Goal: Browse casually: Explore the website without a specific task or goal

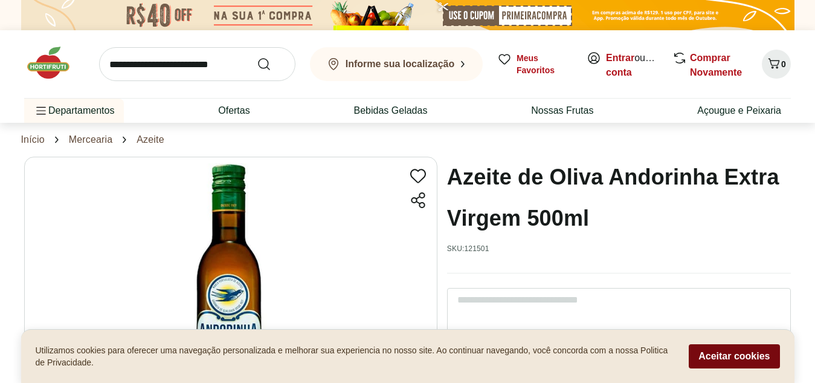
click at [715, 354] on button "Aceitar cookies" at bounding box center [734, 356] width 91 height 24
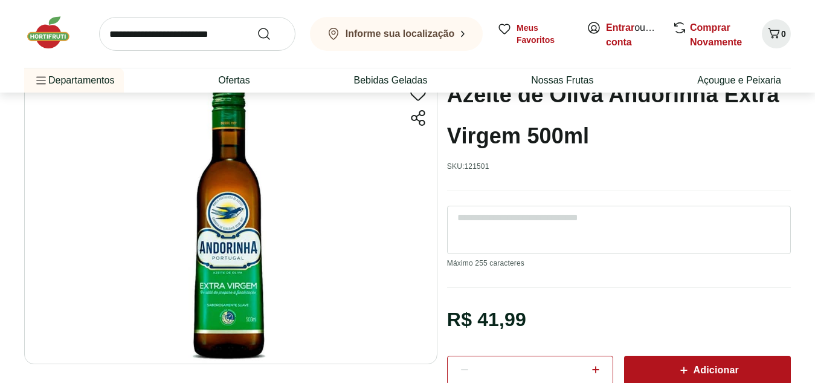
scroll to position [60, 0]
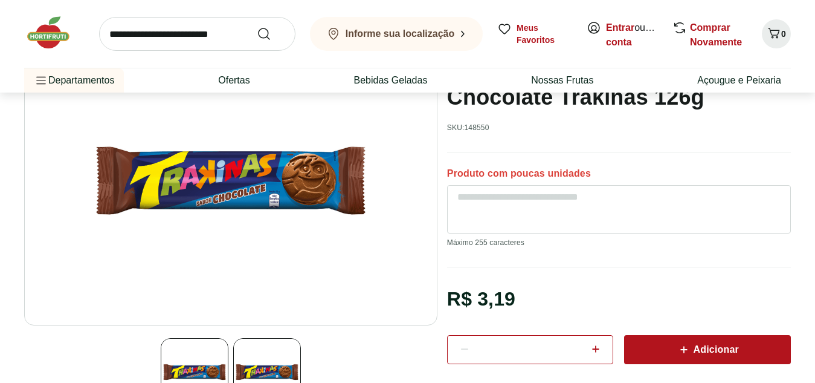
scroll to position [60, 0]
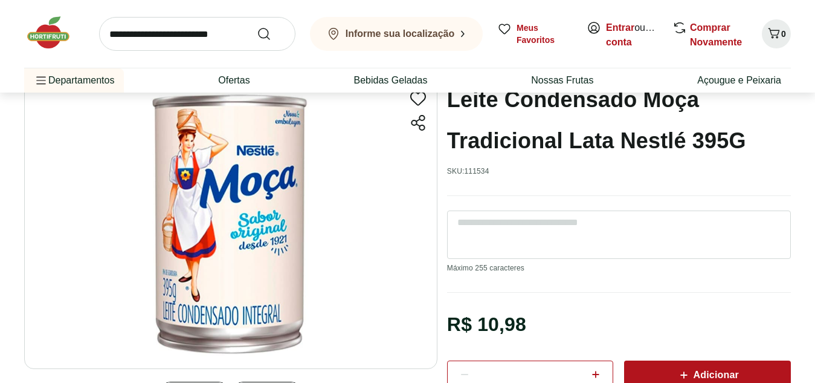
scroll to position [60, 0]
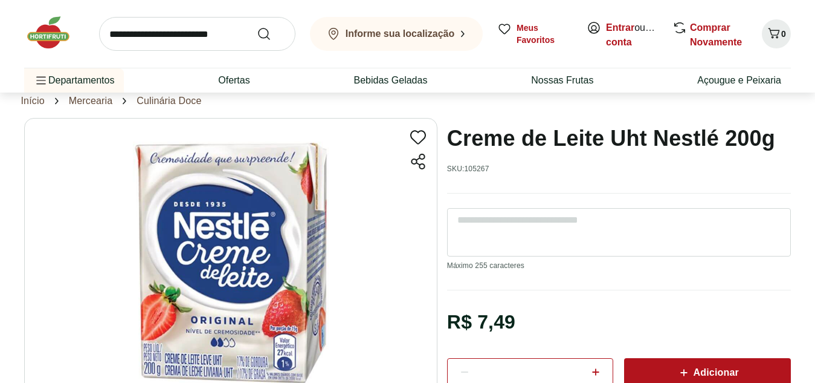
scroll to position [60, 0]
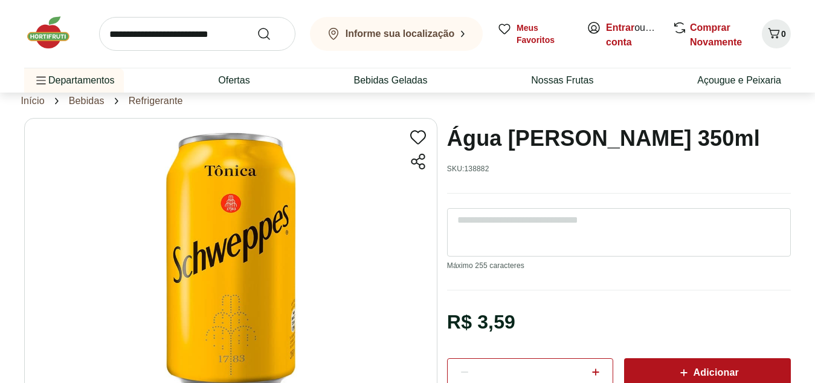
scroll to position [60, 0]
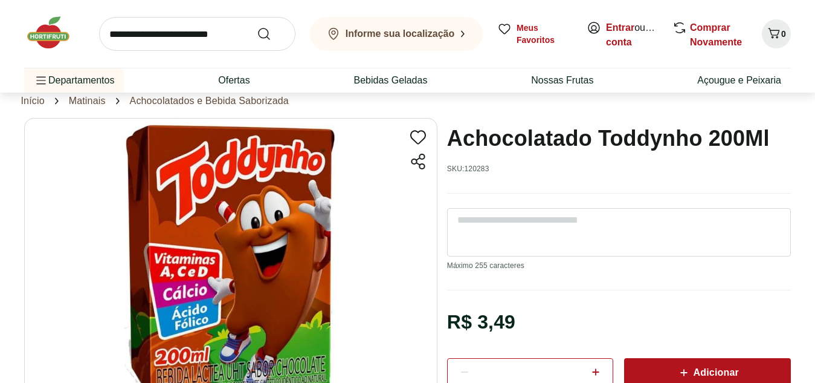
scroll to position [60, 0]
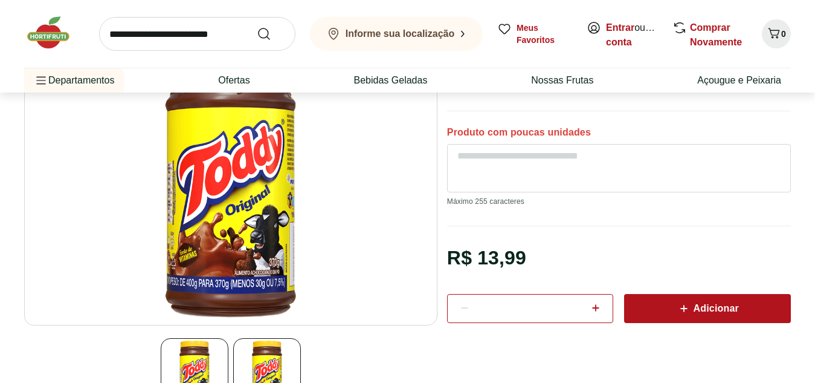
scroll to position [60, 0]
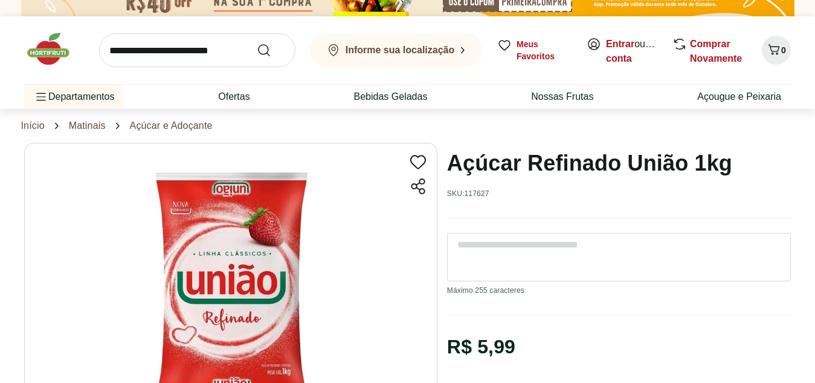
scroll to position [60, 0]
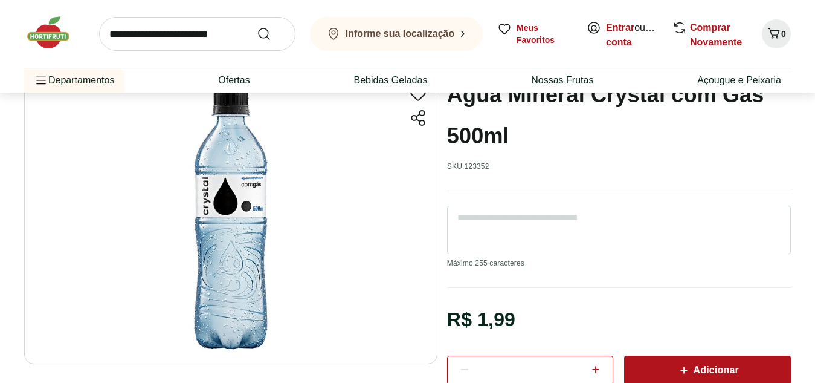
scroll to position [60, 0]
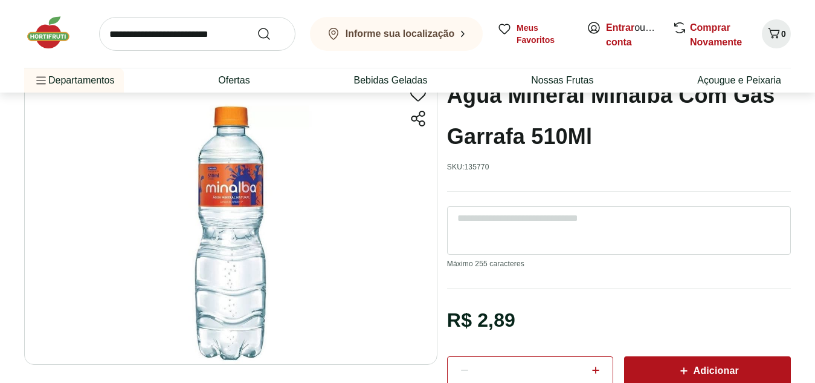
scroll to position [60, 0]
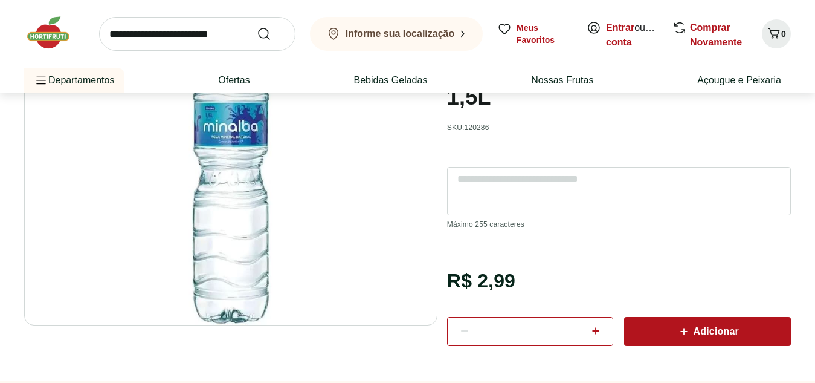
scroll to position [60, 0]
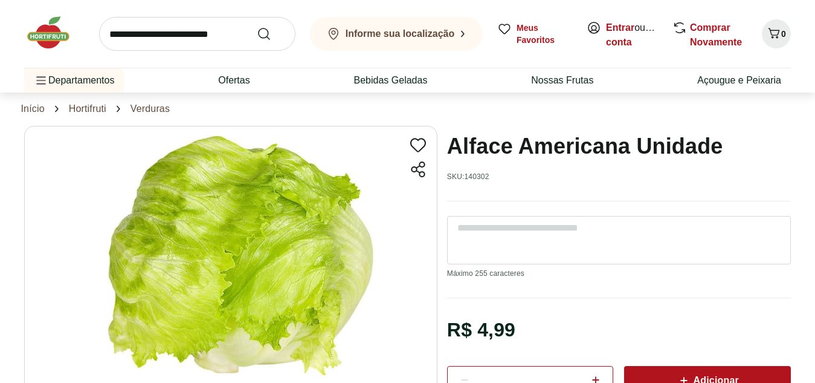
scroll to position [60, 0]
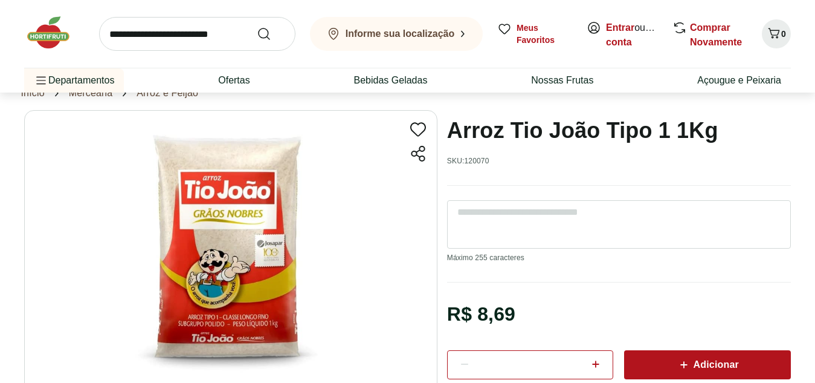
scroll to position [60, 0]
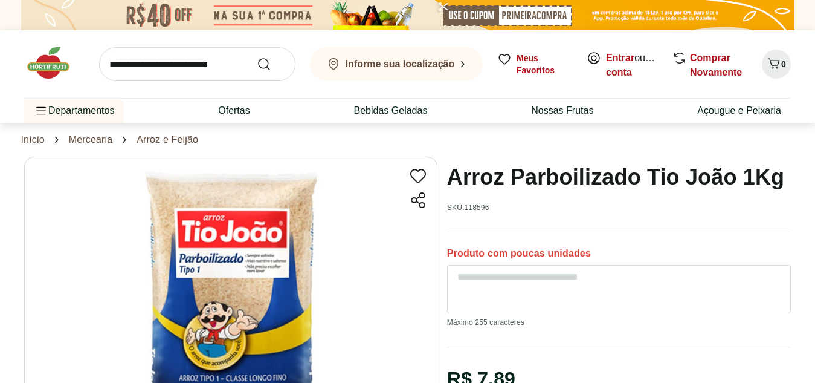
scroll to position [60, 0]
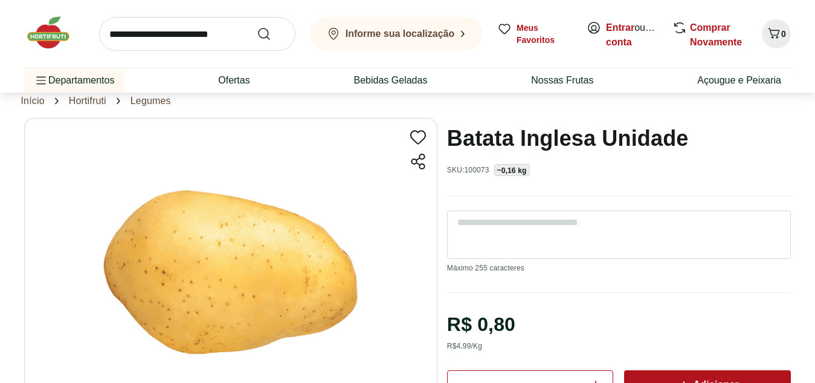
scroll to position [60, 0]
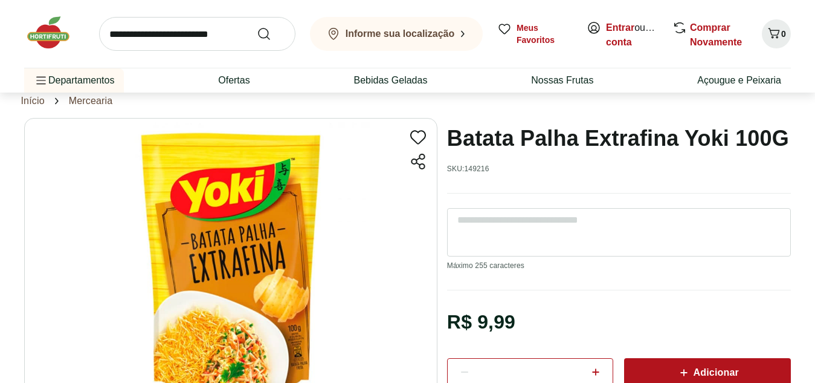
scroll to position [60, 0]
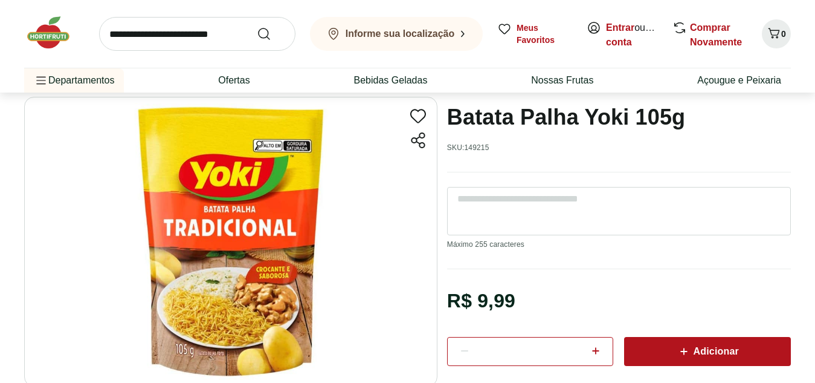
scroll to position [60, 0]
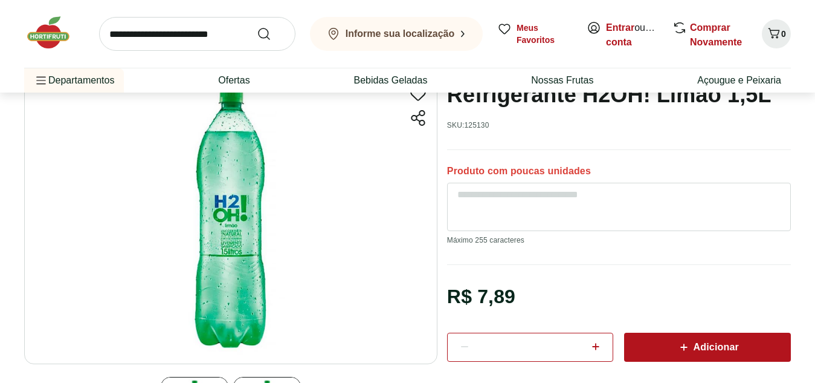
scroll to position [60, 0]
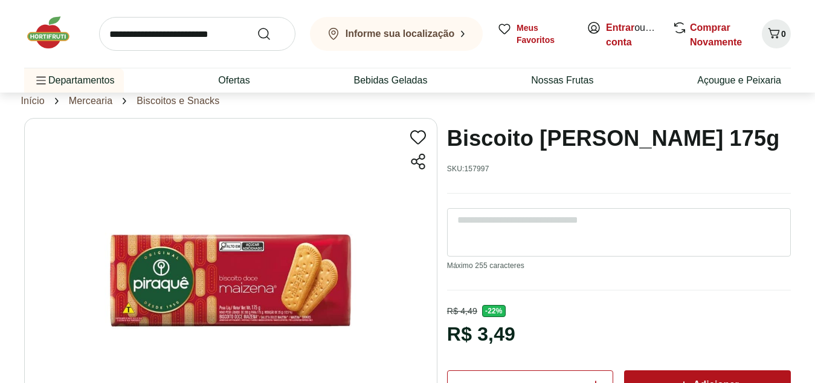
scroll to position [60, 0]
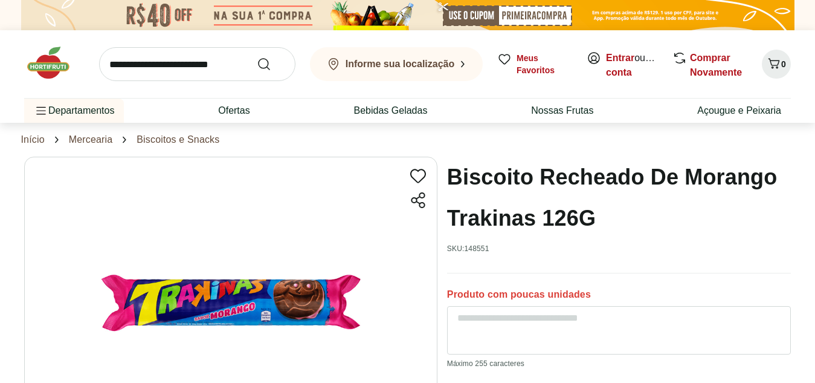
scroll to position [60, 0]
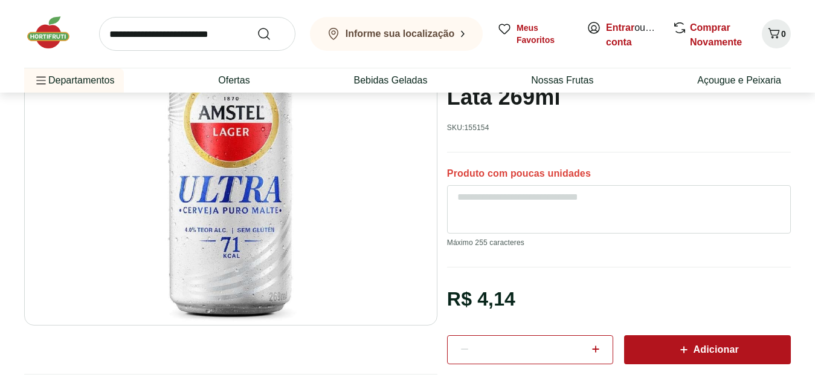
scroll to position [60, 0]
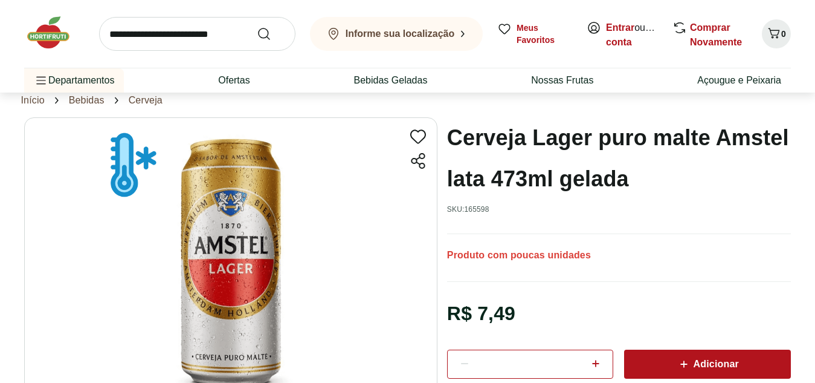
scroll to position [60, 0]
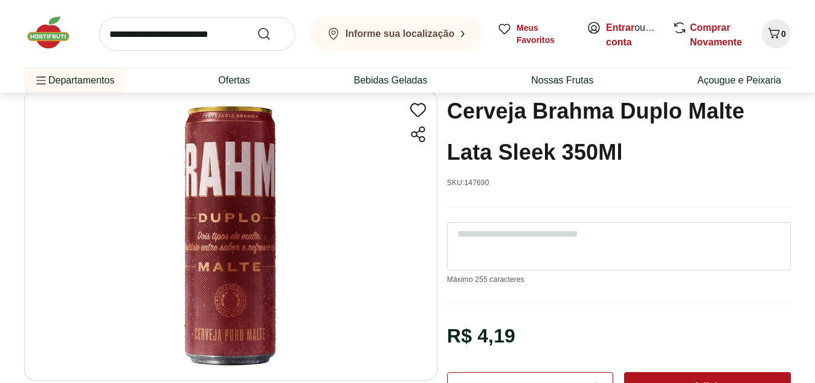
scroll to position [60, 0]
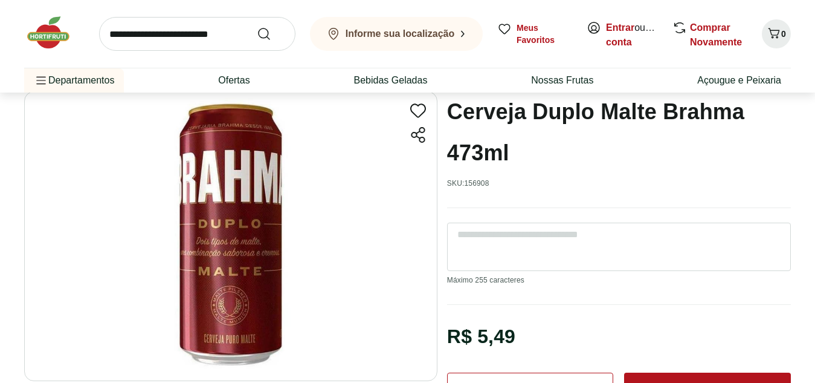
scroll to position [60, 0]
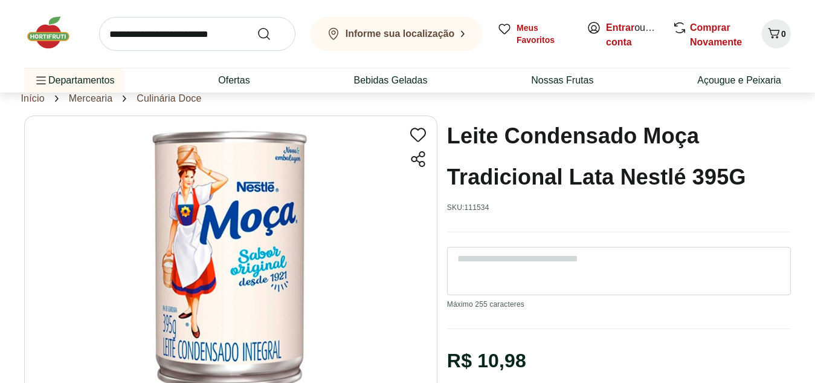
scroll to position [60, 0]
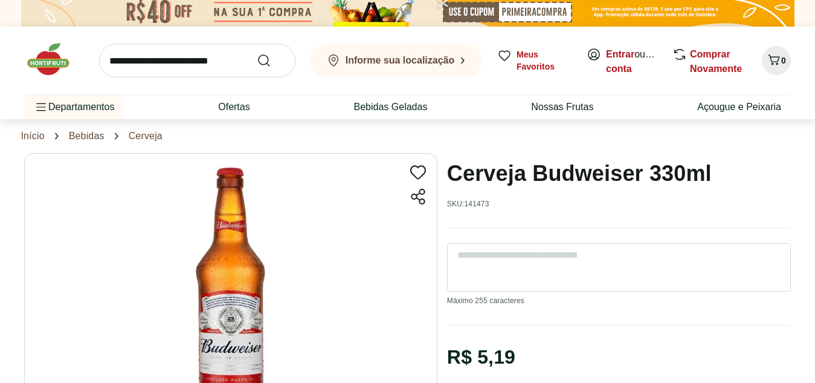
scroll to position [60, 0]
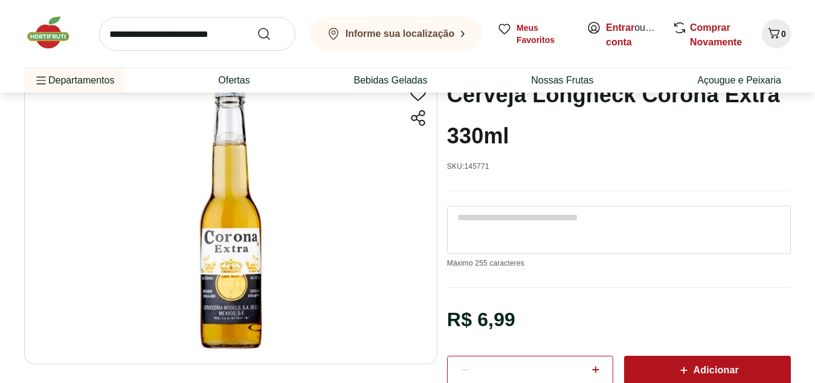
scroll to position [60, 0]
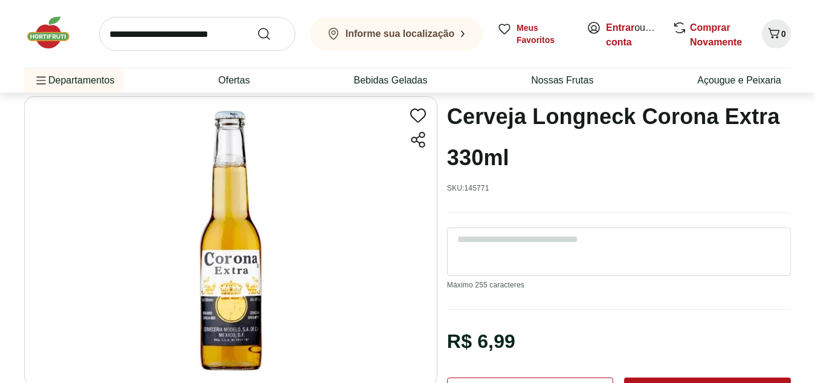
click at [545, 181] on div "Cerveja Longneck Corona Extra 330ml SKU: 145771" at bounding box center [619, 154] width 344 height 117
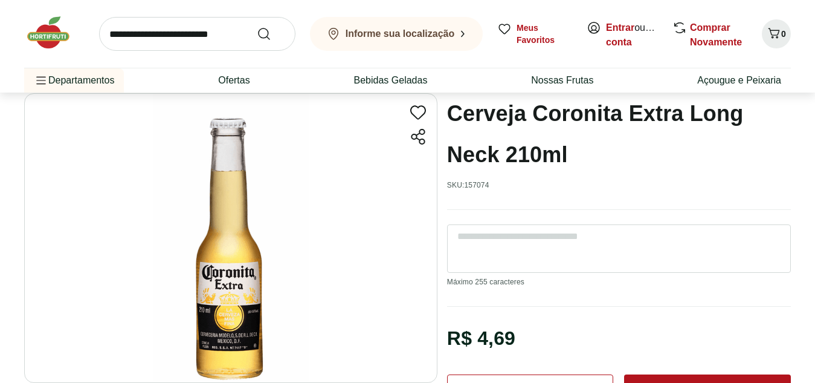
scroll to position [60, 0]
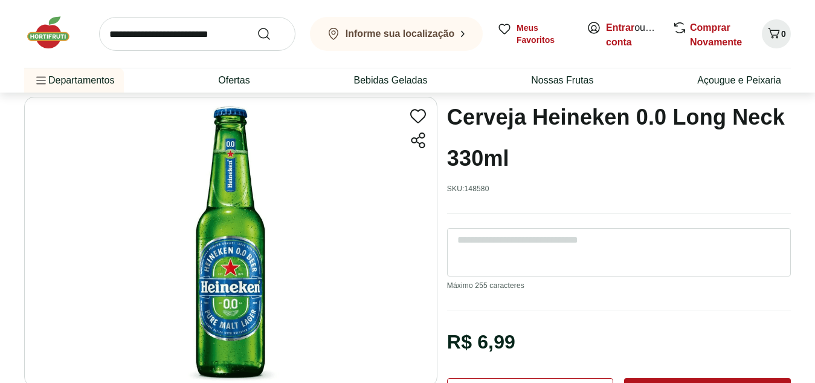
scroll to position [60, 0]
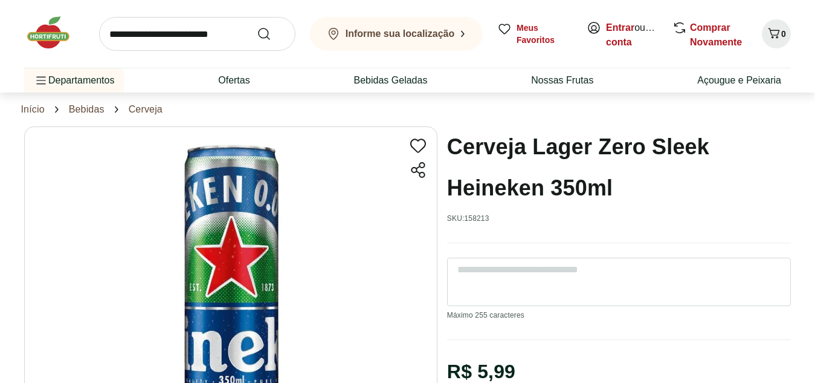
scroll to position [60, 0]
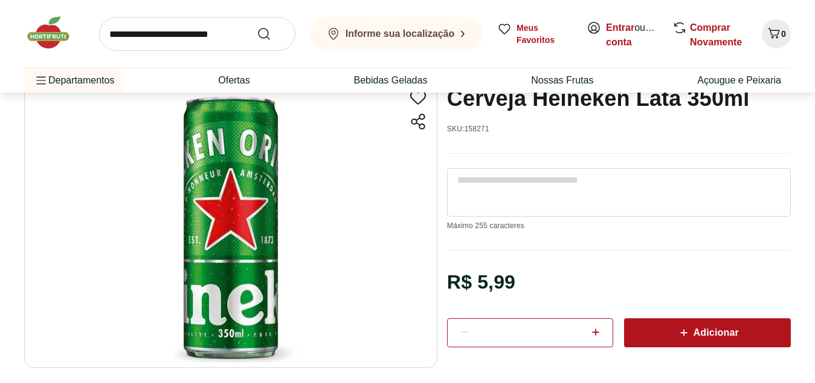
scroll to position [60, 0]
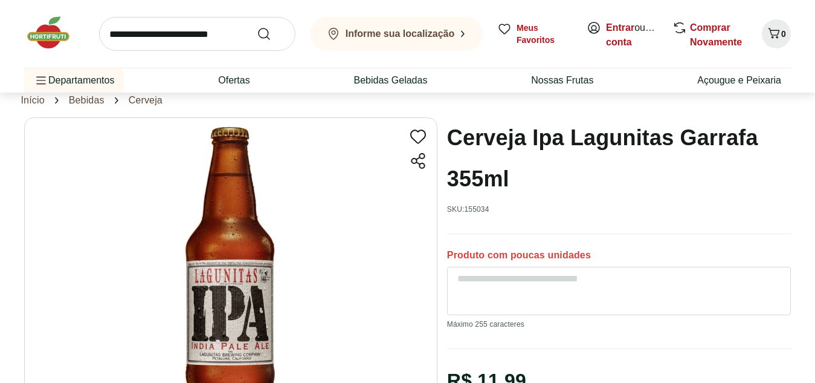
scroll to position [60, 0]
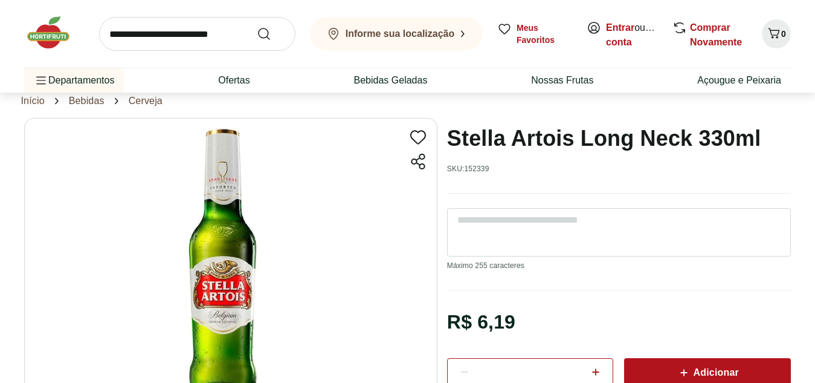
scroll to position [60, 0]
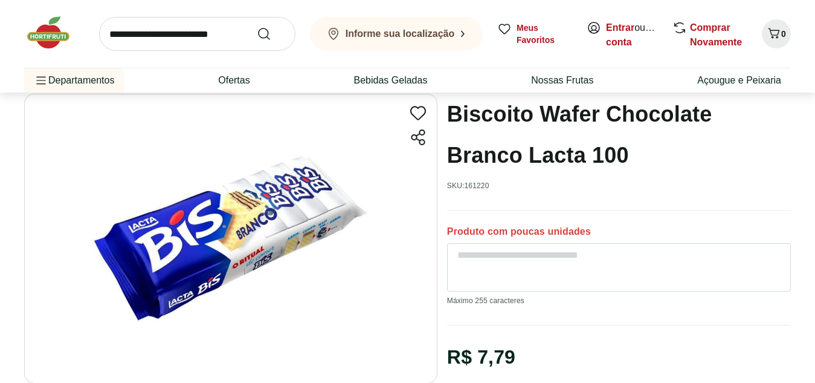
scroll to position [60, 0]
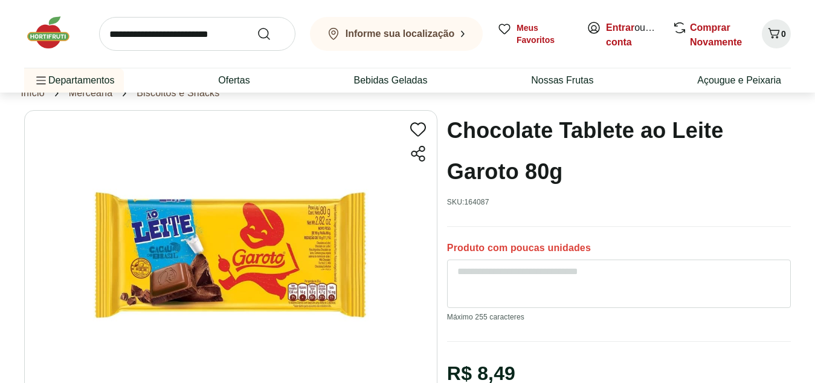
scroll to position [60, 0]
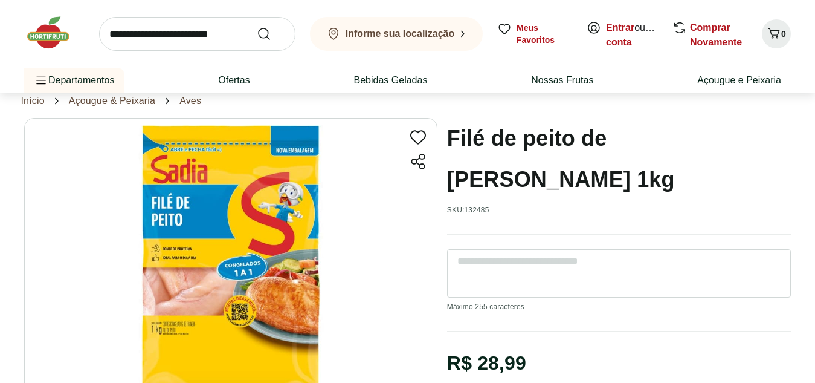
scroll to position [60, 0]
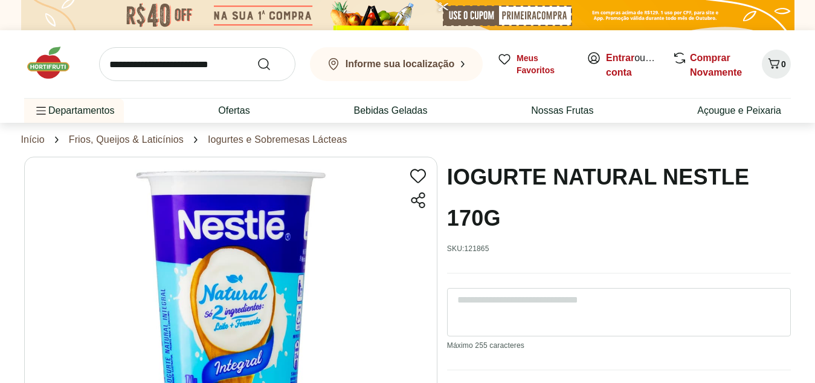
scroll to position [60, 0]
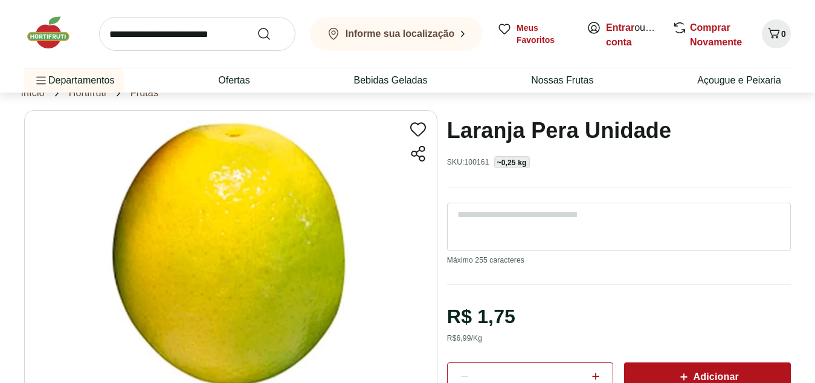
scroll to position [60, 0]
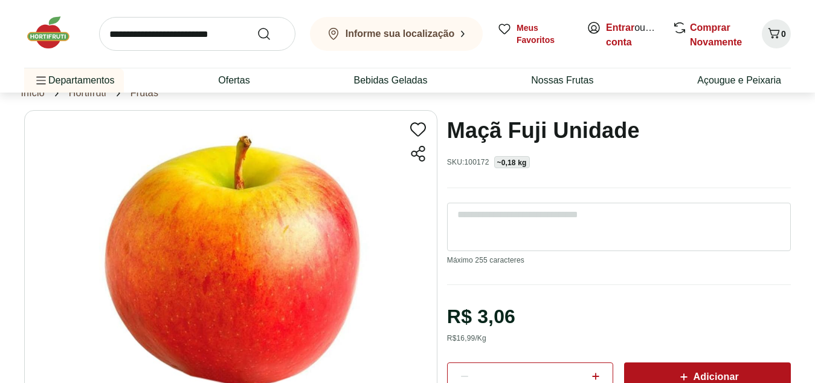
scroll to position [60, 0]
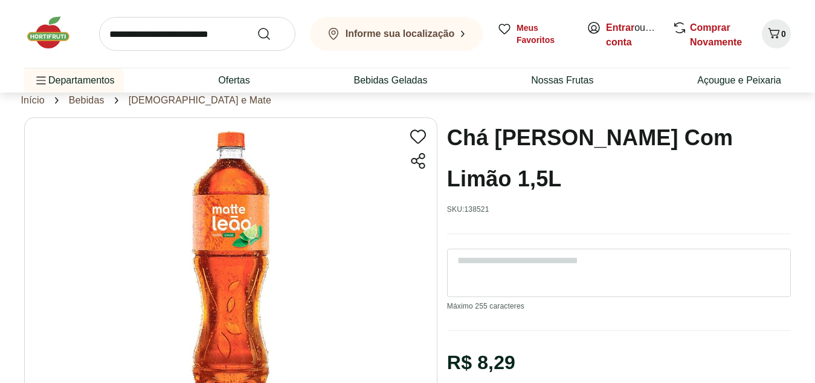
scroll to position [60, 0]
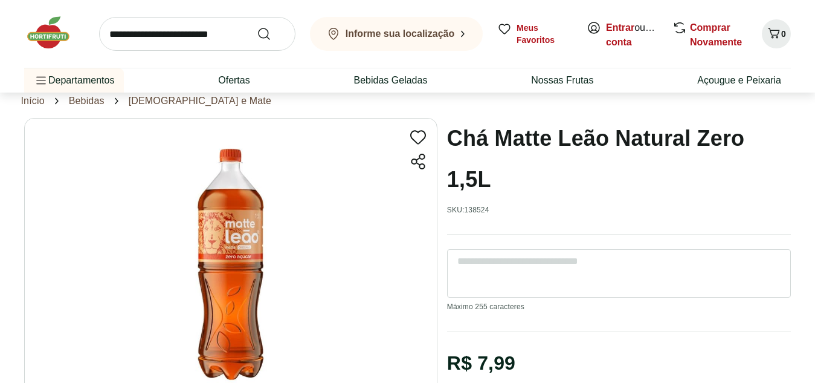
scroll to position [60, 0]
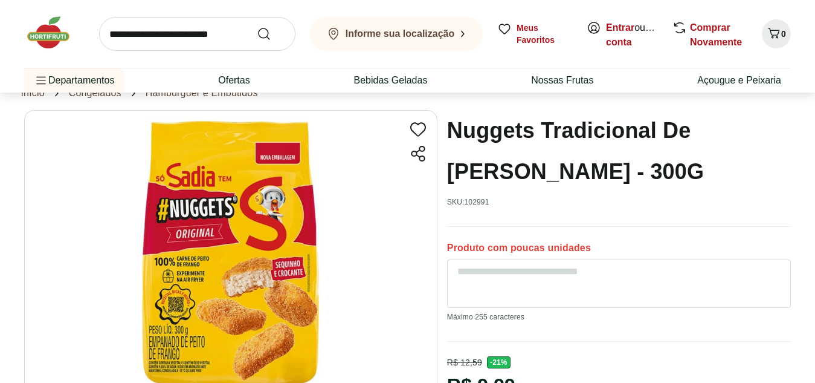
scroll to position [60, 0]
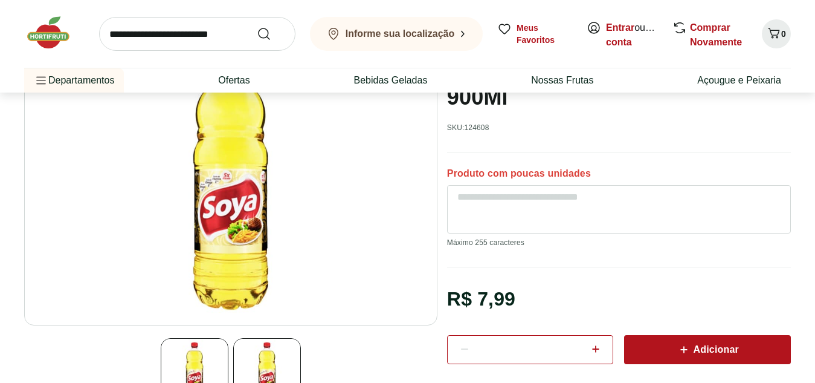
scroll to position [60, 0]
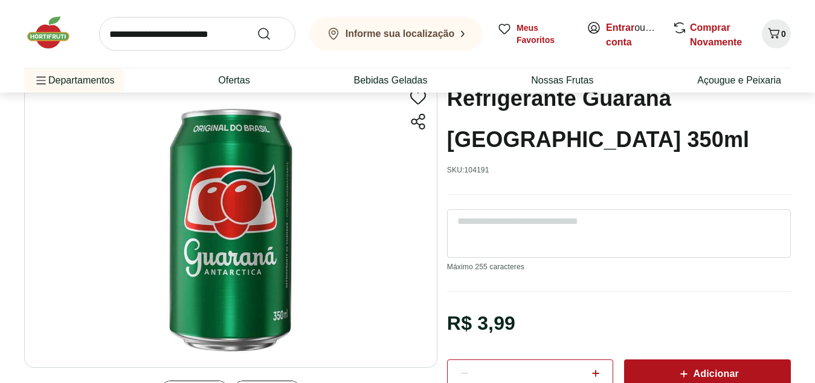
scroll to position [60, 0]
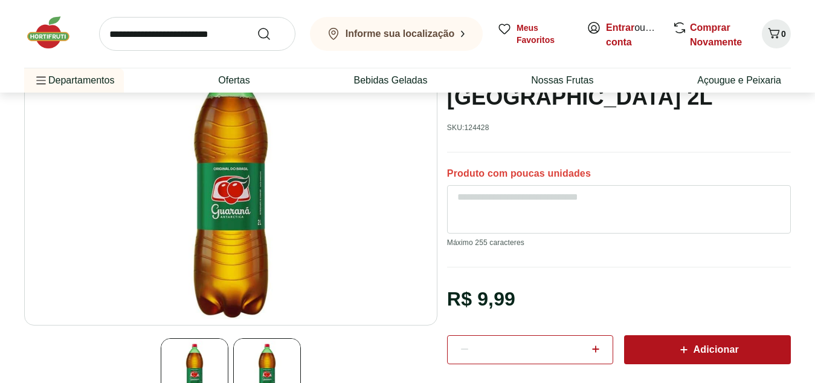
scroll to position [60, 0]
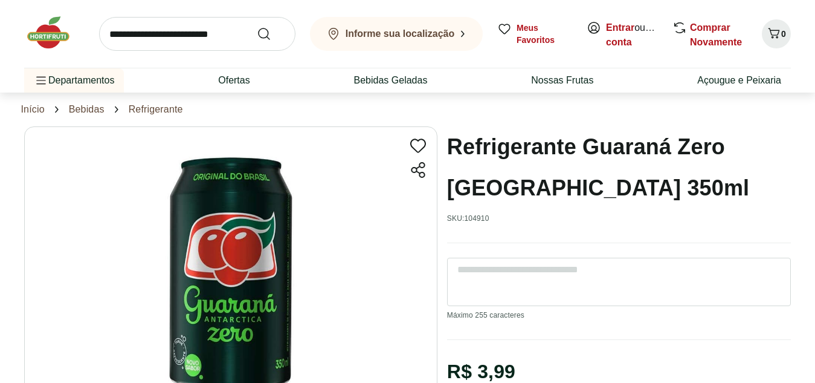
scroll to position [60, 0]
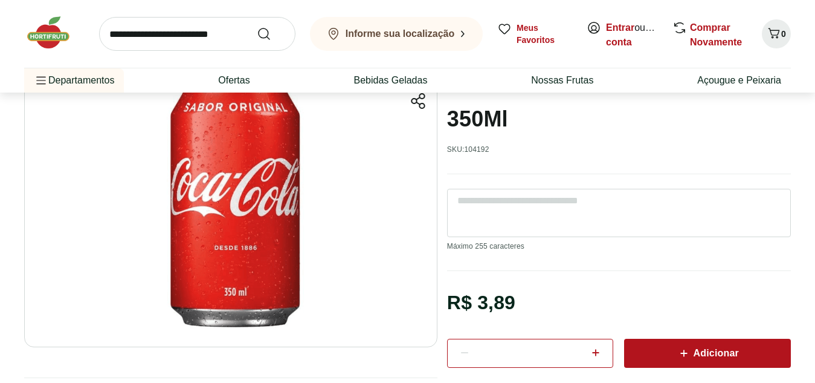
scroll to position [60, 0]
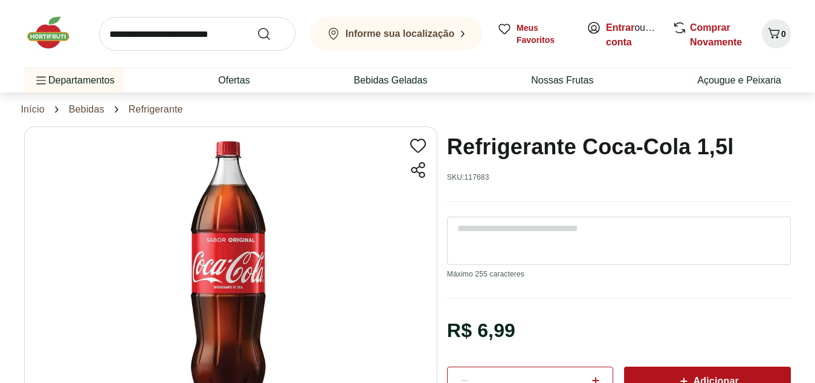
scroll to position [60, 0]
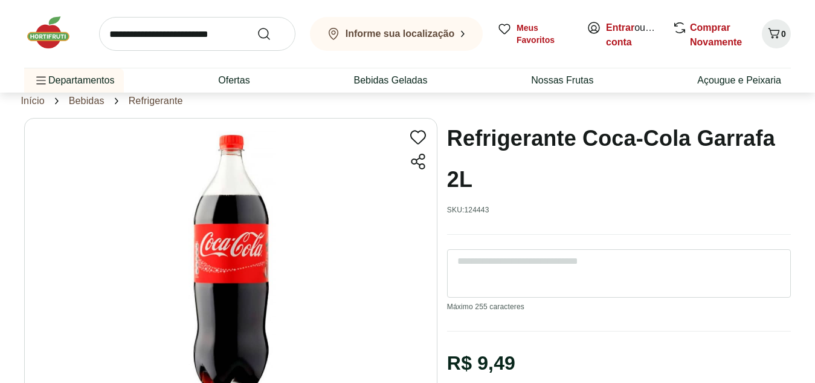
scroll to position [60, 0]
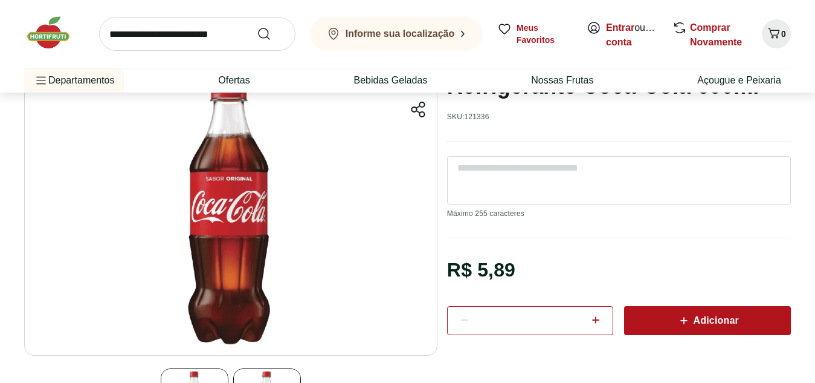
scroll to position [60, 0]
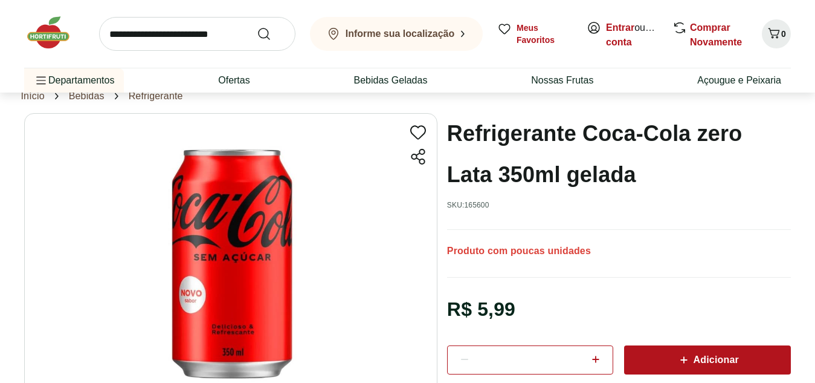
scroll to position [60, 0]
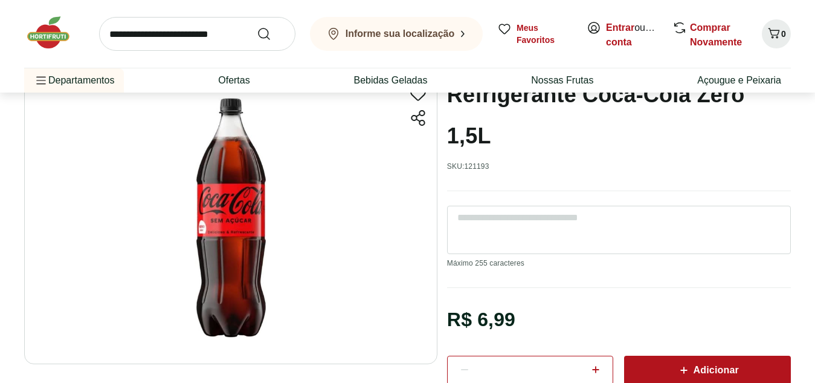
scroll to position [60, 0]
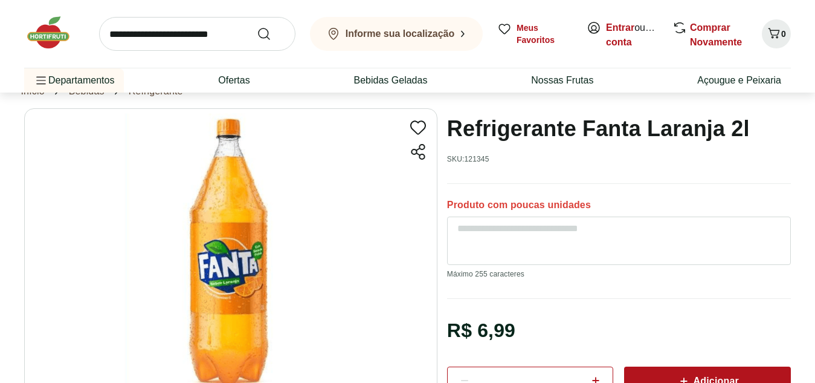
scroll to position [60, 0]
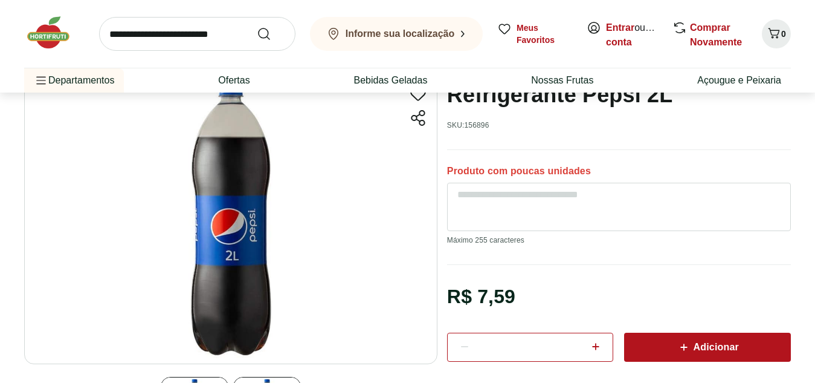
scroll to position [60, 0]
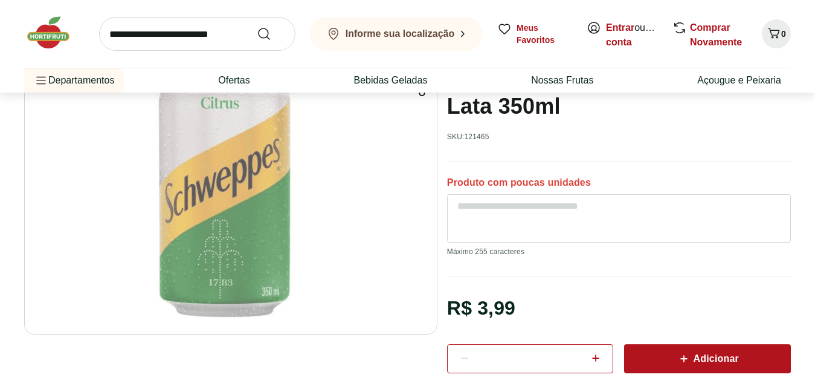
scroll to position [60, 0]
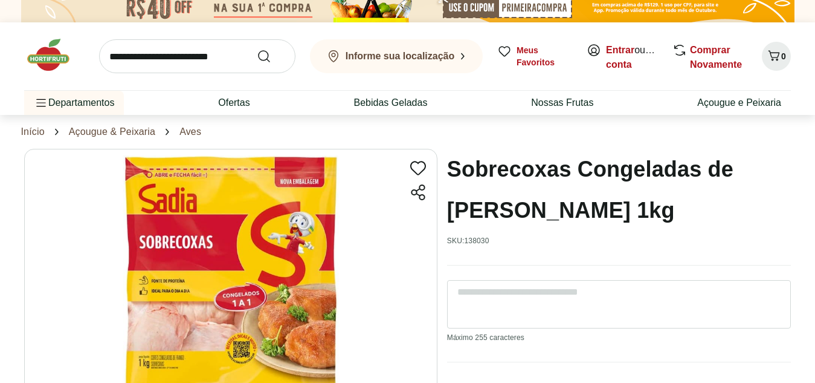
scroll to position [60, 0]
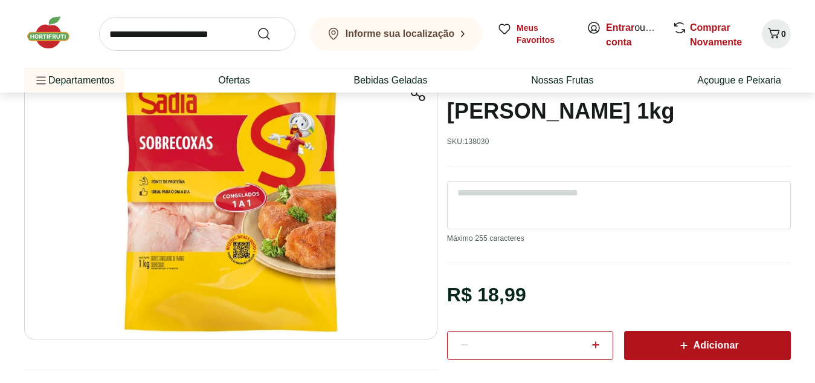
scroll to position [60, 0]
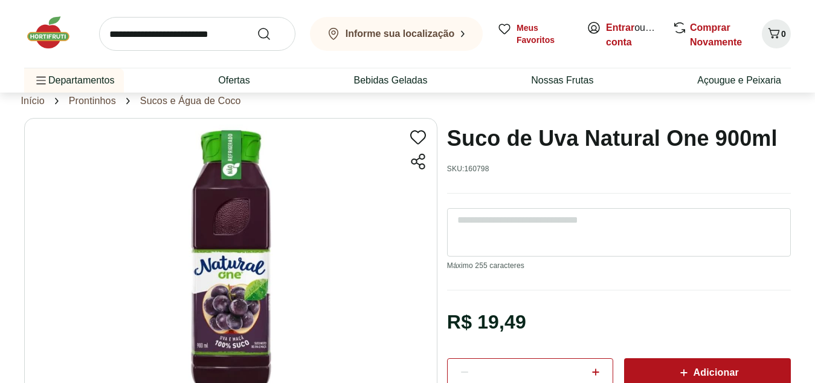
scroll to position [60, 0]
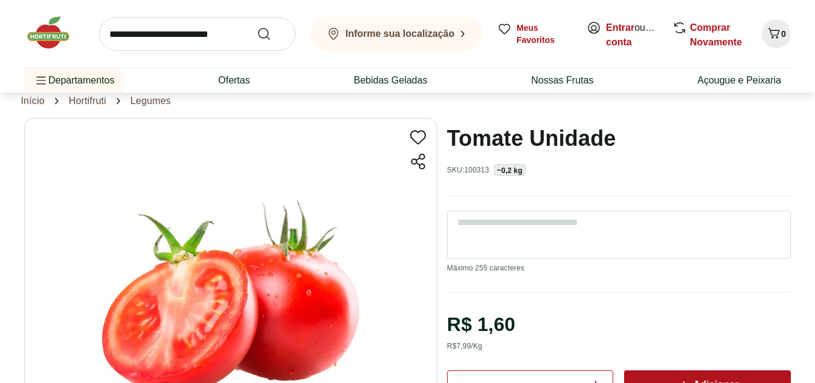
scroll to position [60, 0]
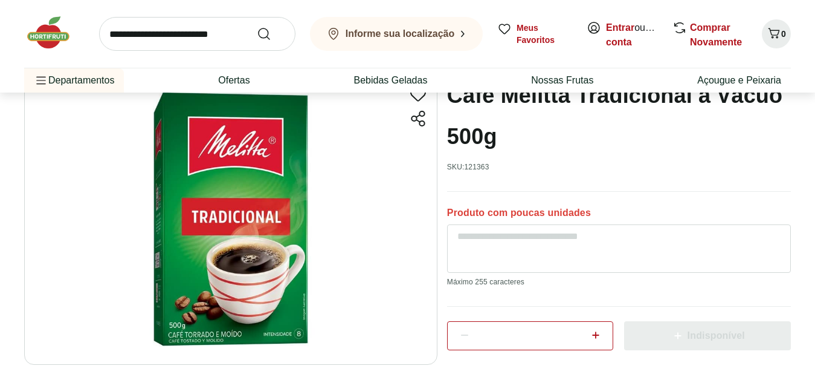
scroll to position [60, 0]
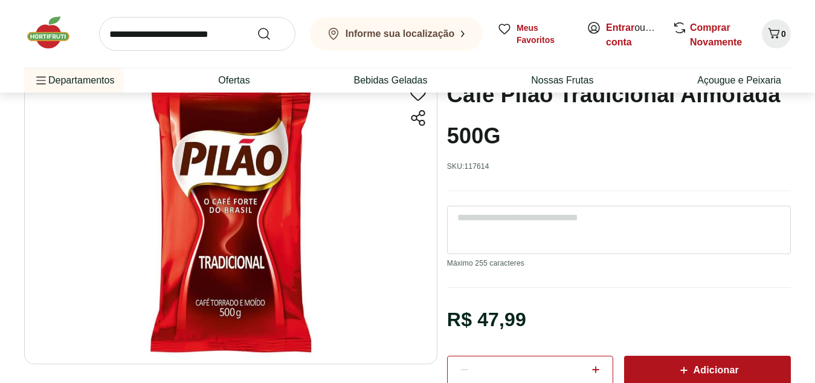
scroll to position [60, 0]
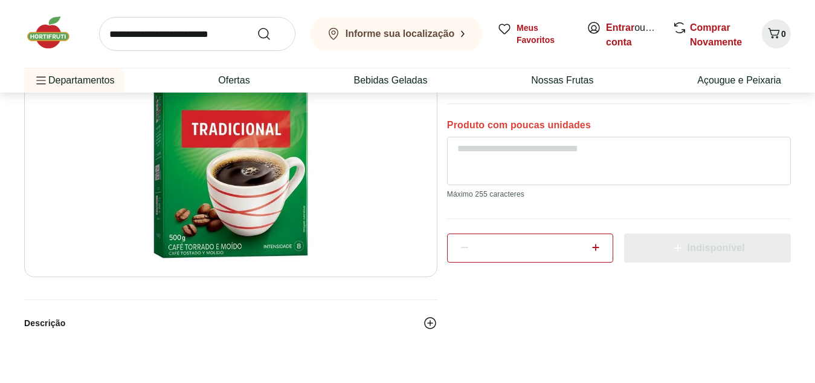
scroll to position [181, 0]
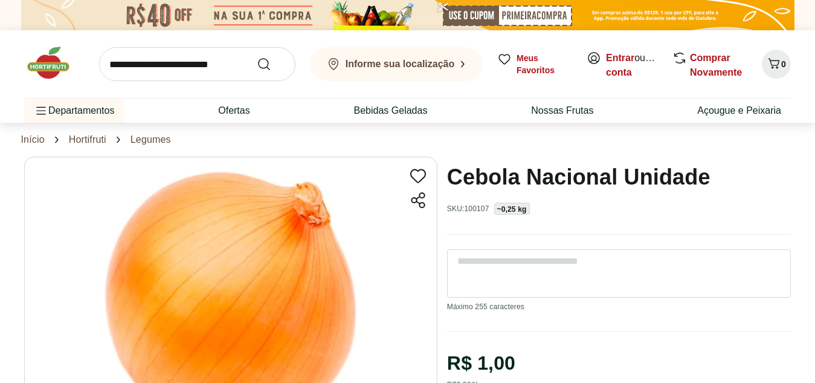
scroll to position [60, 0]
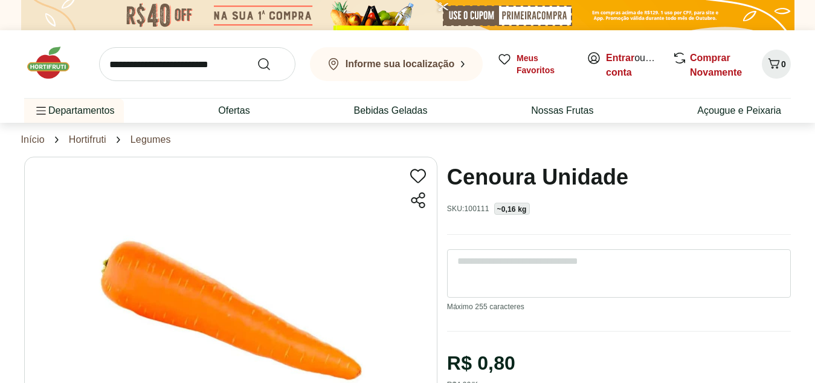
scroll to position [60, 0]
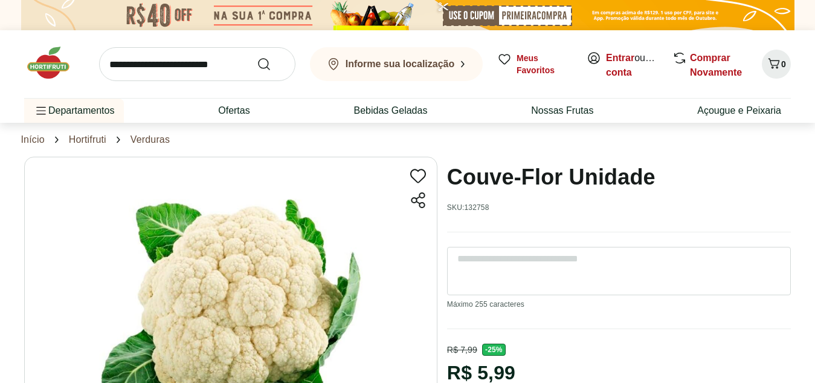
scroll to position [60, 0]
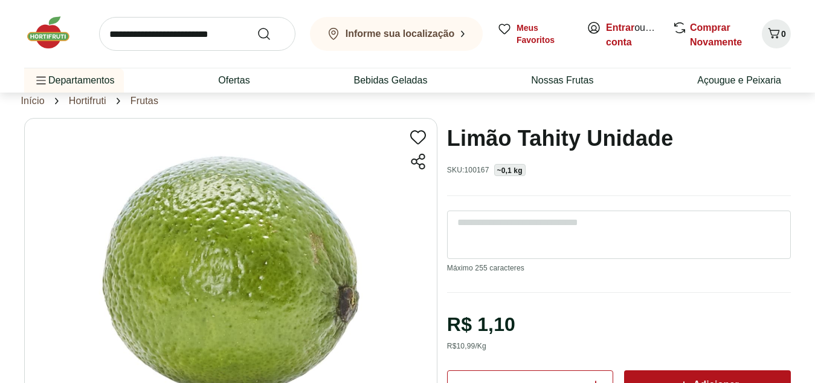
scroll to position [60, 0]
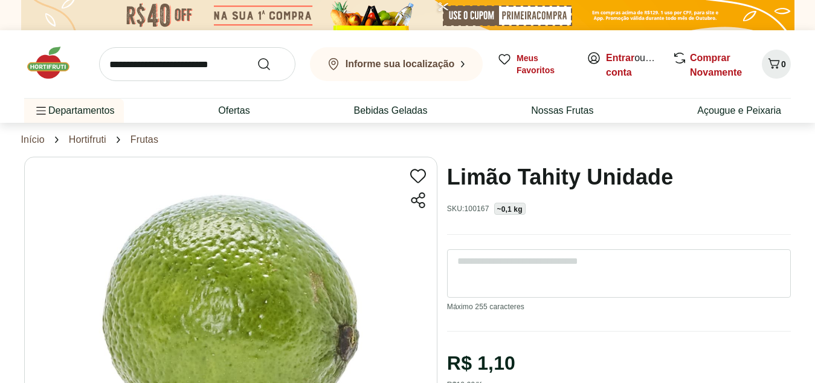
scroll to position [121, 0]
